Goal: Navigation & Orientation: Find specific page/section

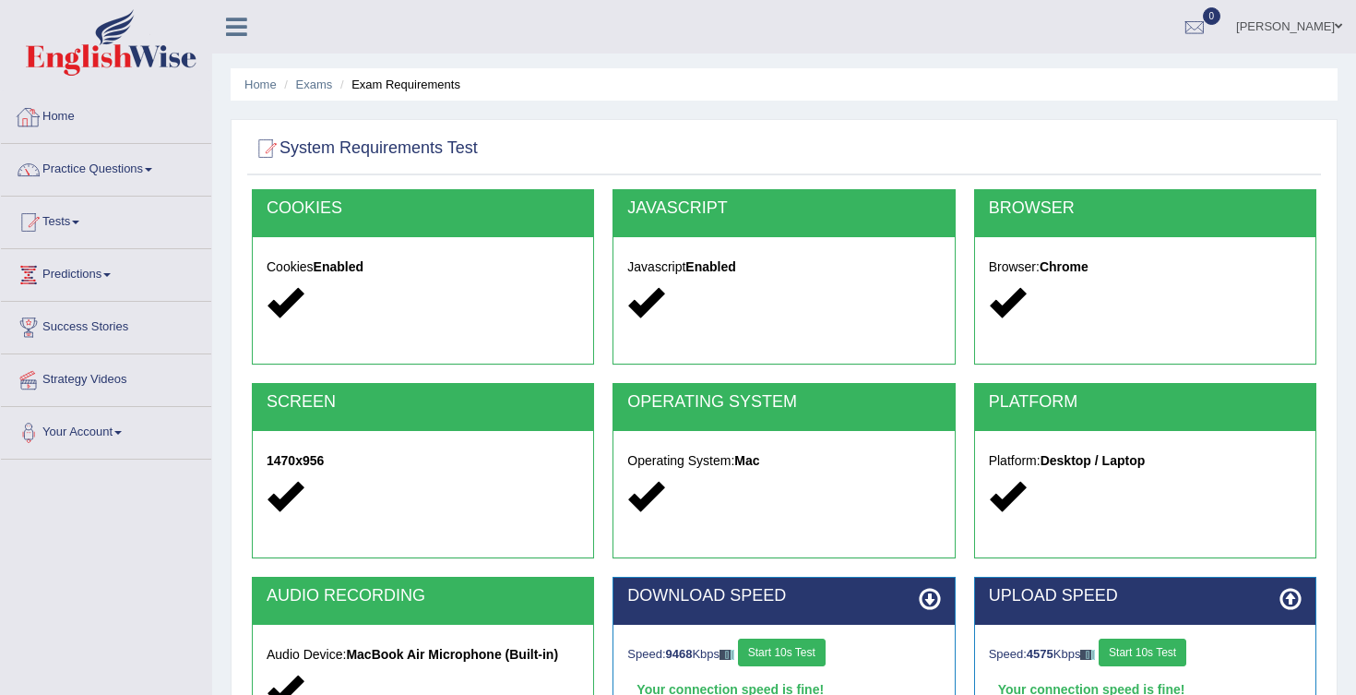
click at [73, 132] on link "Home" at bounding box center [106, 114] width 210 height 46
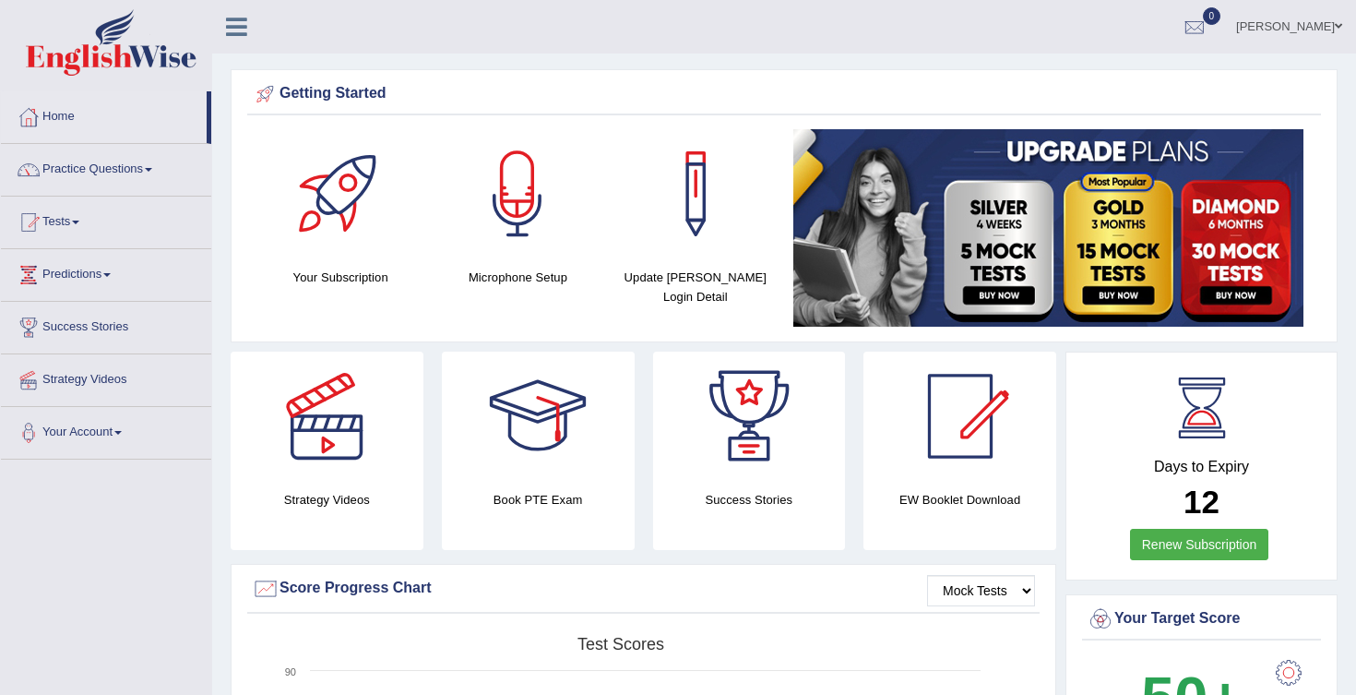
click at [73, 125] on link "Home" at bounding box center [104, 114] width 206 height 46
click at [77, 126] on link "Home" at bounding box center [104, 114] width 206 height 46
click at [65, 113] on link "Home" at bounding box center [104, 114] width 206 height 46
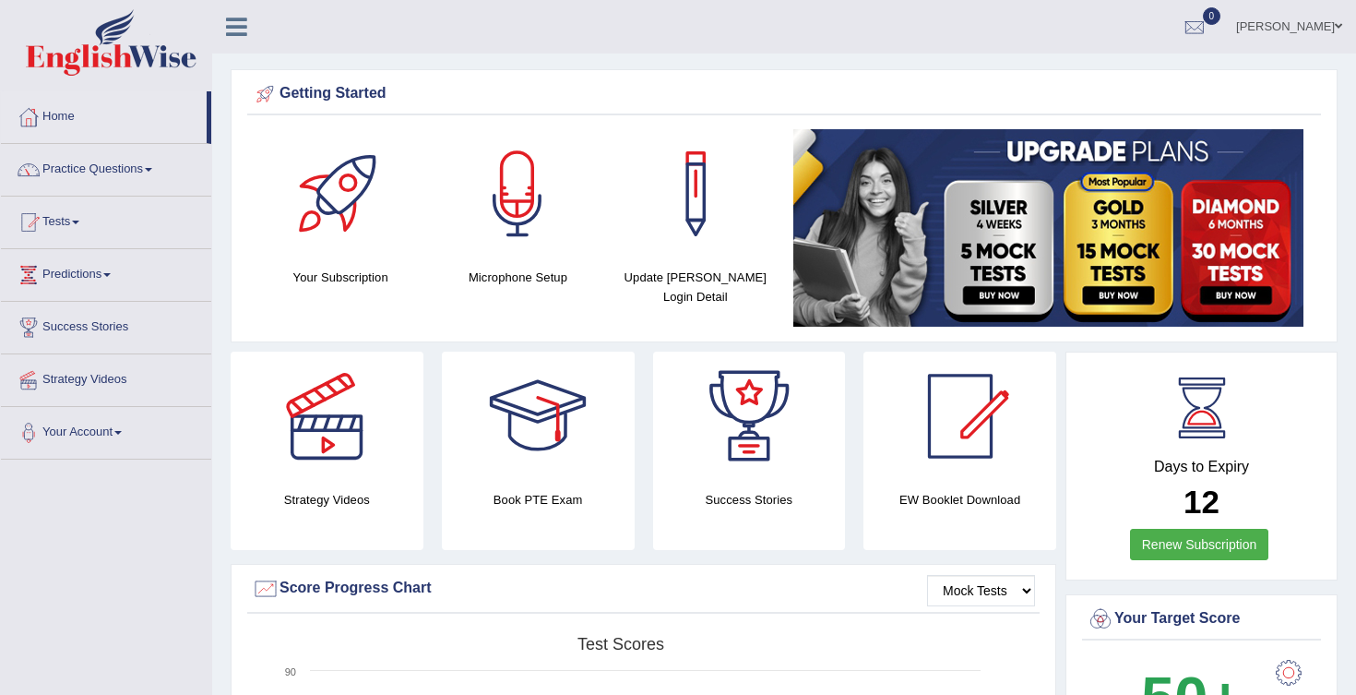
click at [66, 115] on link "Home" at bounding box center [104, 114] width 206 height 46
click at [74, 115] on link "Home" at bounding box center [106, 114] width 210 height 46
